Goal: Information Seeking & Learning: Understand process/instructions

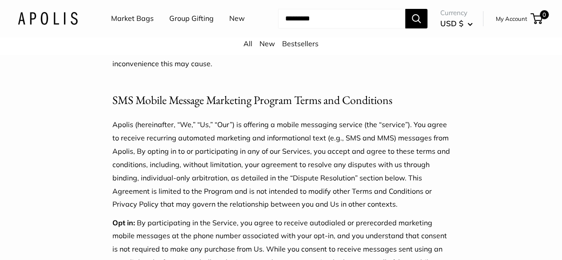
scroll to position [1702, 0]
click at [123, 120] on p "Apolis (hereinafter, “We,” “Us,” “Our”) is offering a mobile messaging service …" at bounding box center [281, 165] width 338 height 93
copy p "Apolis"
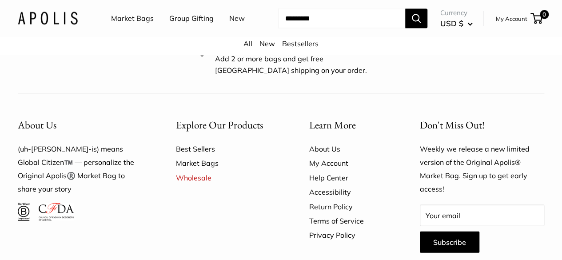
scroll to position [2531, 0]
click at [334, 213] on link "Terms of Service" at bounding box center [349, 220] width 80 height 14
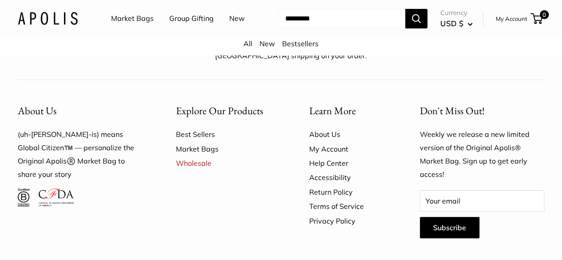
scroll to position [3381, 0]
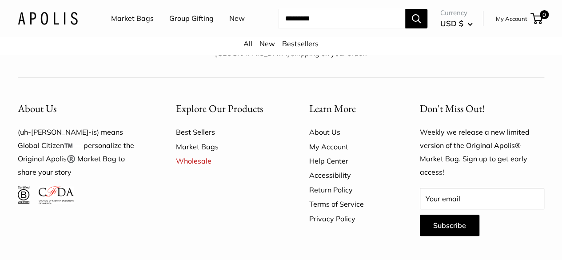
copy p "APOLIS HOLDINGS, LLC"
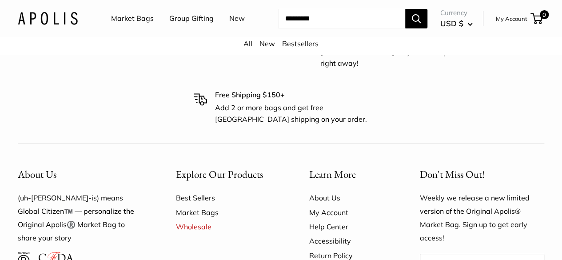
scroll to position [3312, 0]
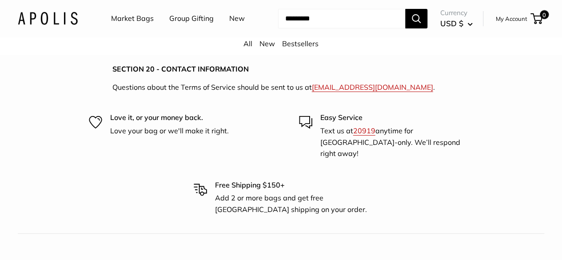
scroll to position [3229, 0]
